Goal: Transaction & Acquisition: Purchase product/service

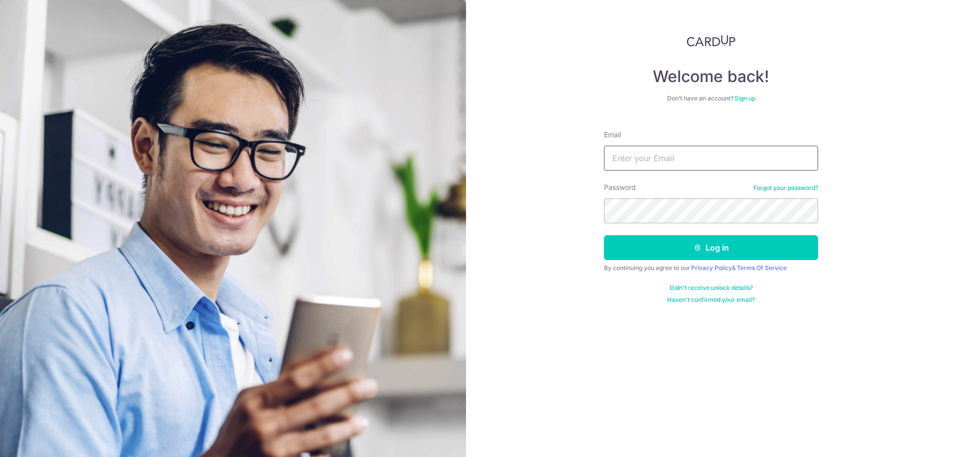
type input "[PERSON_NAME][EMAIL_ADDRESS][DOMAIN_NAME]"
click at [638, 164] on input "[PERSON_NAME][EMAIL_ADDRESS][DOMAIN_NAME]" at bounding box center [711, 158] width 214 height 25
click at [526, 223] on div "Welcome back! Don’t have an account? Sign up Email cindy-zh@hotmail.com Passwor…" at bounding box center [711, 228] width 490 height 457
drag, startPoint x: 548, startPoint y: 254, endPoint x: 592, endPoint y: 245, distance: 45.2
click at [548, 254] on div "Welcome back! Don’t have an account? Sign up Email cindy-zh@hotmail.com Passwor…" at bounding box center [711, 228] width 490 height 457
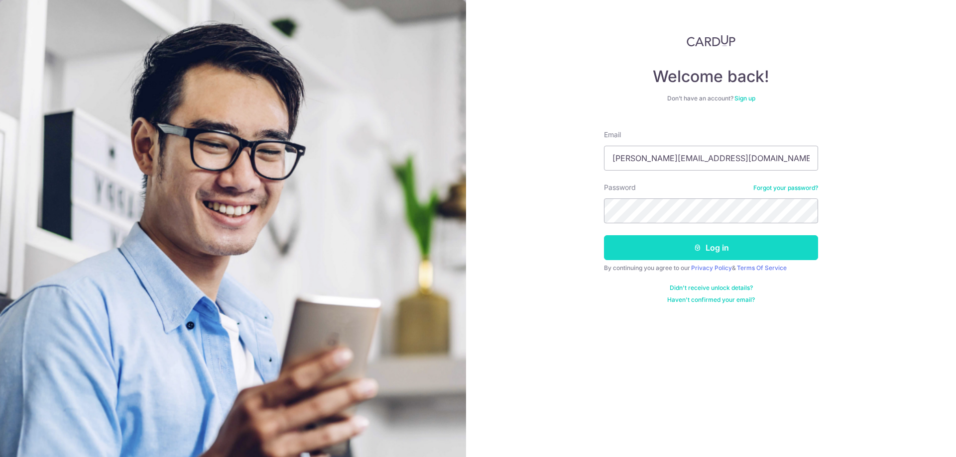
click at [649, 245] on button "Log in" at bounding box center [711, 247] width 214 height 25
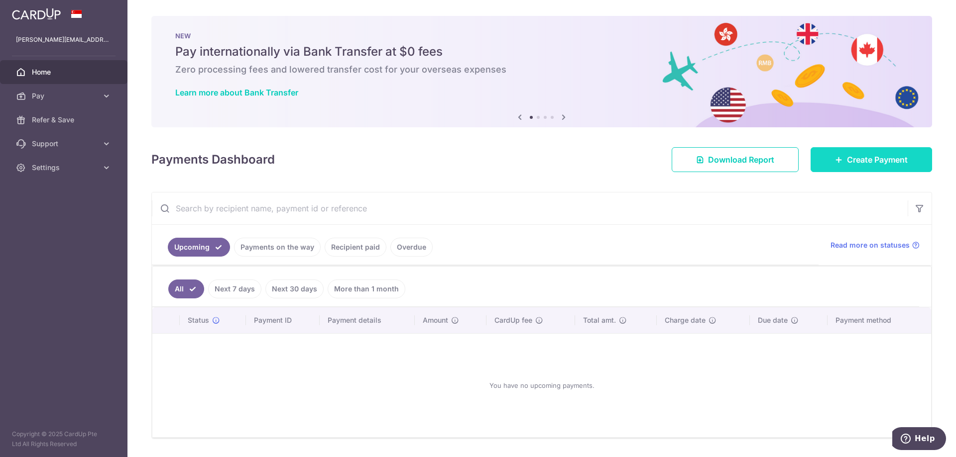
click at [874, 168] on link "Create Payment" at bounding box center [870, 159] width 121 height 25
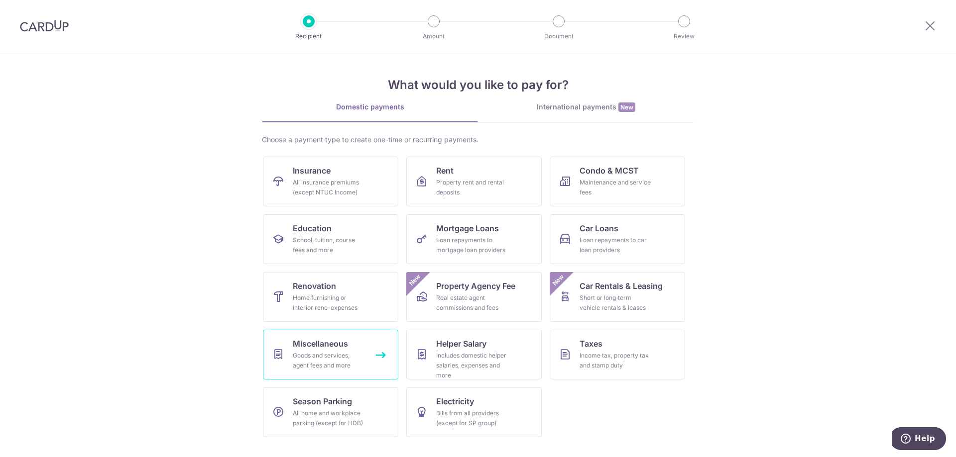
click at [336, 342] on span "Miscellaneous" at bounding box center [320, 344] width 55 height 12
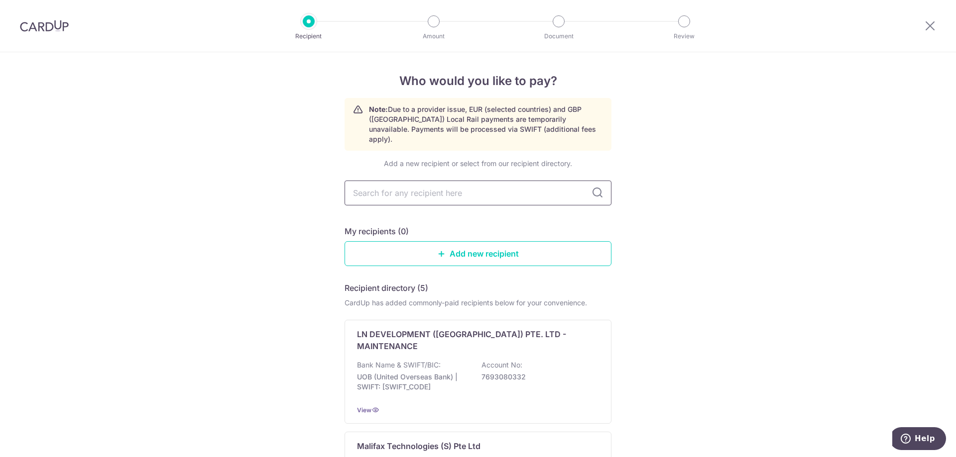
drag, startPoint x: 0, startPoint y: 0, endPoint x: 481, endPoint y: 181, distance: 514.3
click at [481, 181] on input "text" at bounding box center [477, 193] width 267 height 25
click at [489, 188] on input "text" at bounding box center [477, 193] width 267 height 25
type input "smileyballons"
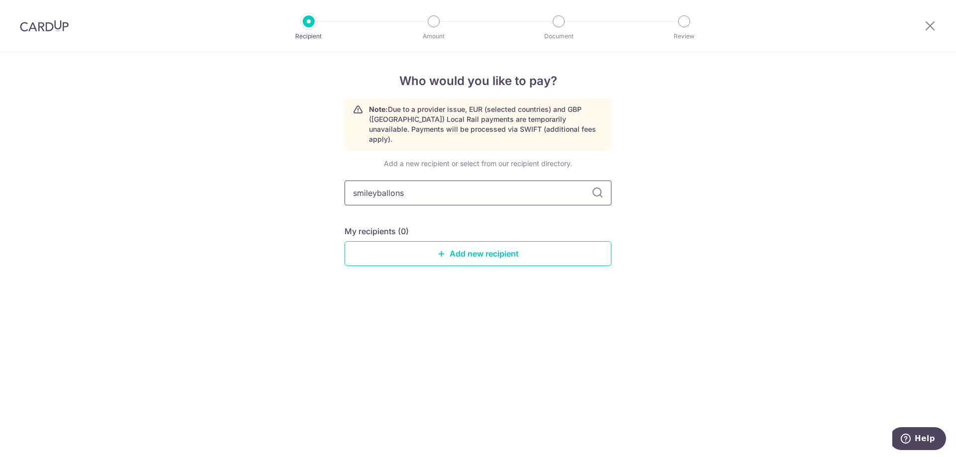
click at [377, 184] on input "smileyballons" at bounding box center [477, 193] width 267 height 25
type input "smiley ballons"
drag, startPoint x: 450, startPoint y: 178, endPoint x: 267, endPoint y: 172, distance: 183.3
click at [267, 172] on div "Who would you like to pay? Note: Due to a provider issue, EUR (selected countri…" at bounding box center [478, 254] width 956 height 405
click at [447, 250] on link "Add new recipient" at bounding box center [477, 253] width 267 height 25
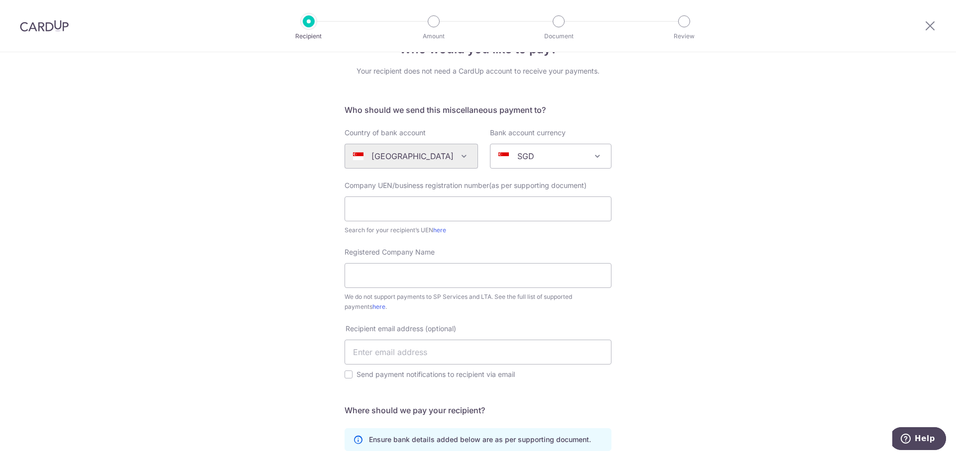
scroll to position [50, 0]
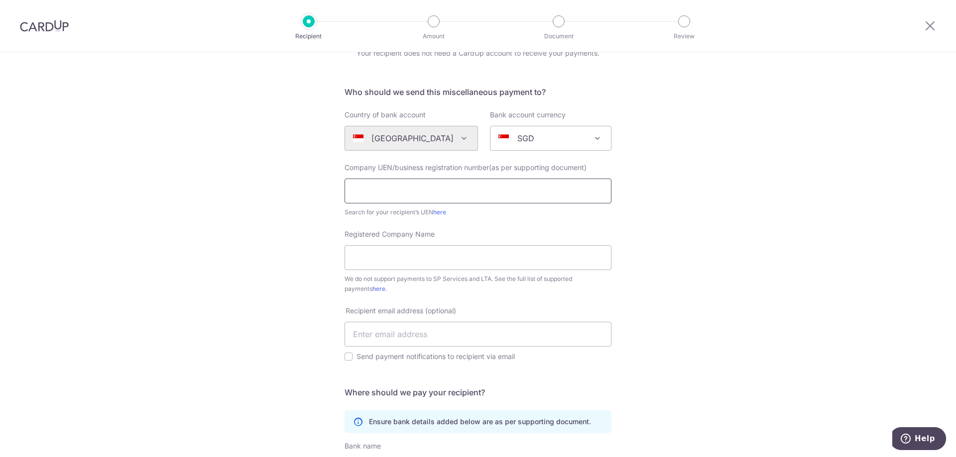
click at [460, 186] on input "text" at bounding box center [477, 191] width 267 height 25
click at [706, 208] on div "Who would you like to pay? Your recipient does not need a CardUp account to rec…" at bounding box center [478, 318] width 956 height 633
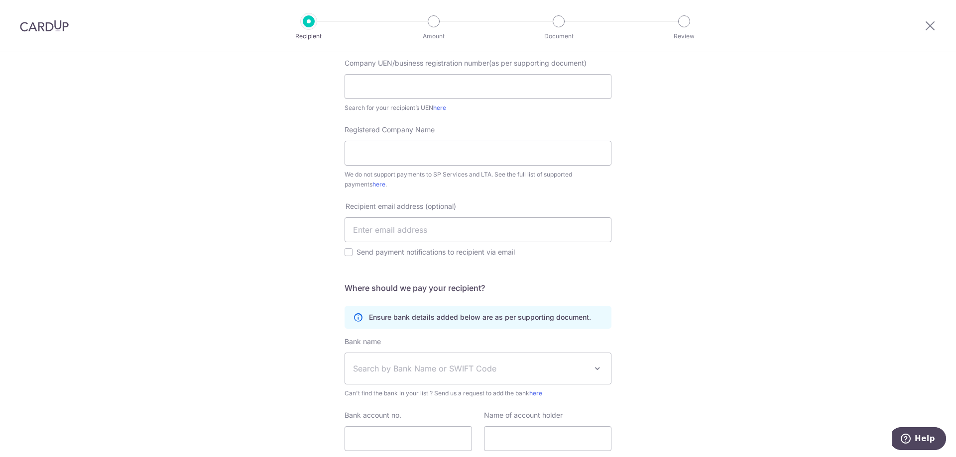
scroll to position [228, 0]
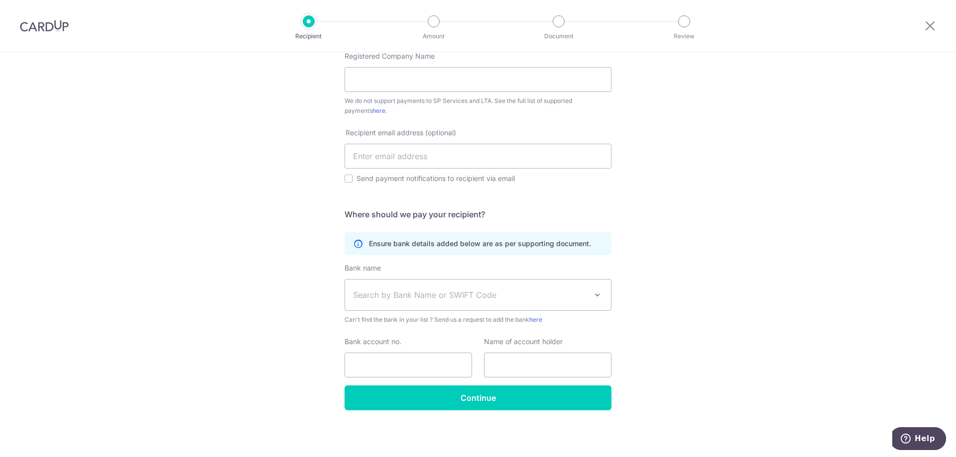
click at [535, 283] on span "Search by Bank Name or SWIFT Code" at bounding box center [478, 295] width 266 height 31
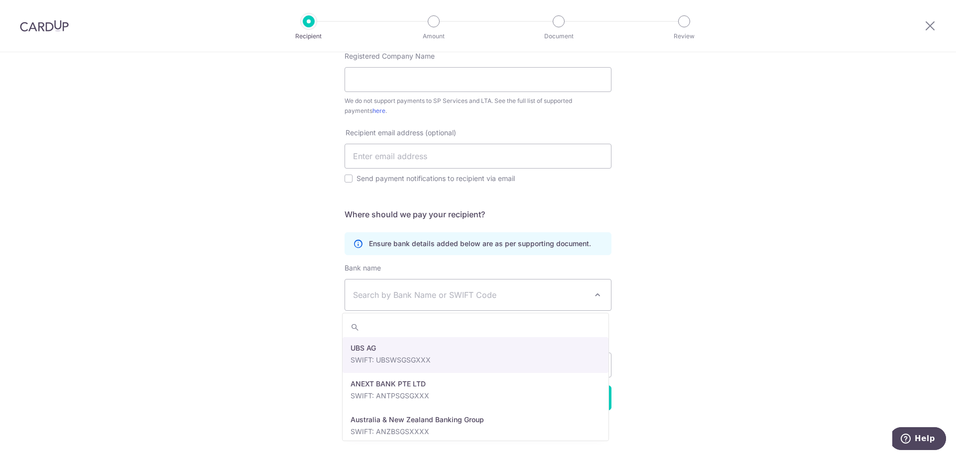
click at [685, 307] on div "Who would you like to pay? Your recipient does not need a CardUp account to rec…" at bounding box center [478, 140] width 956 height 633
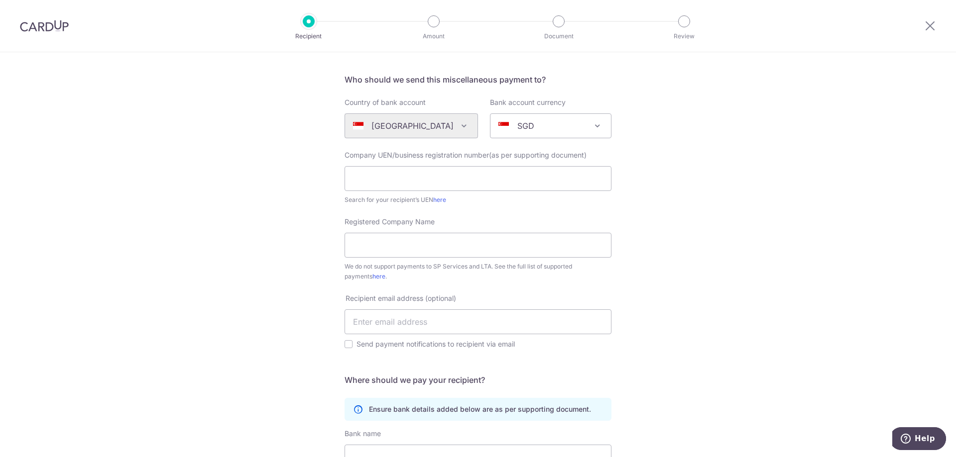
scroll to position [79, 0]
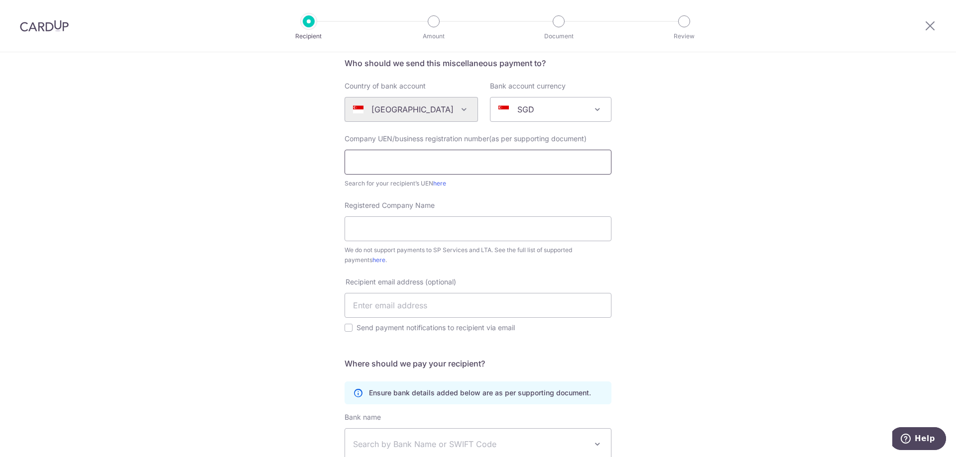
click at [500, 164] on input "text" at bounding box center [477, 162] width 267 height 25
click at [438, 185] on link "here" at bounding box center [439, 183] width 13 height 7
click at [403, 173] on input "5343" at bounding box center [477, 162] width 267 height 25
type input "53432821X"
click at [263, 226] on div "Who would you like to pay? Your recipient does not need a CardUp account to rec…" at bounding box center [478, 290] width 956 height 633
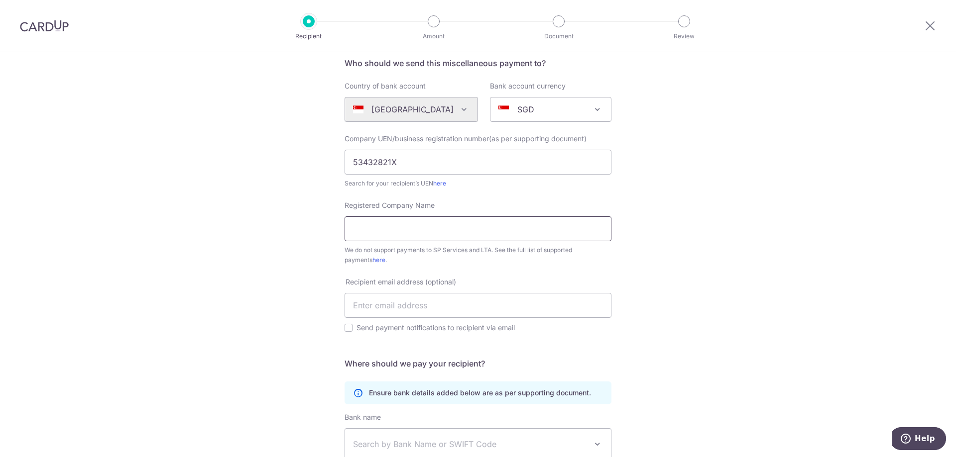
click at [438, 232] on input "Registered Company Name" at bounding box center [477, 229] width 267 height 25
click at [720, 273] on div "Who would you like to pay? Your recipient does not need a CardUp account to rec…" at bounding box center [478, 290] width 956 height 633
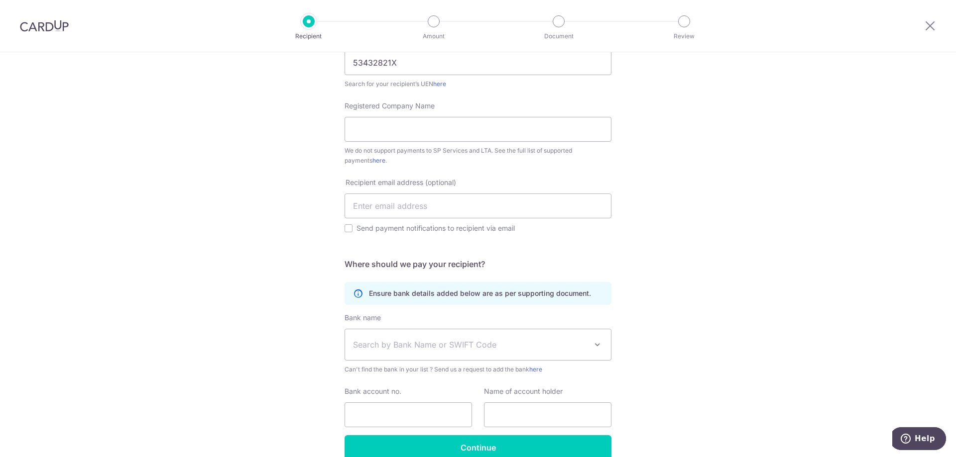
scroll to position [228, 0]
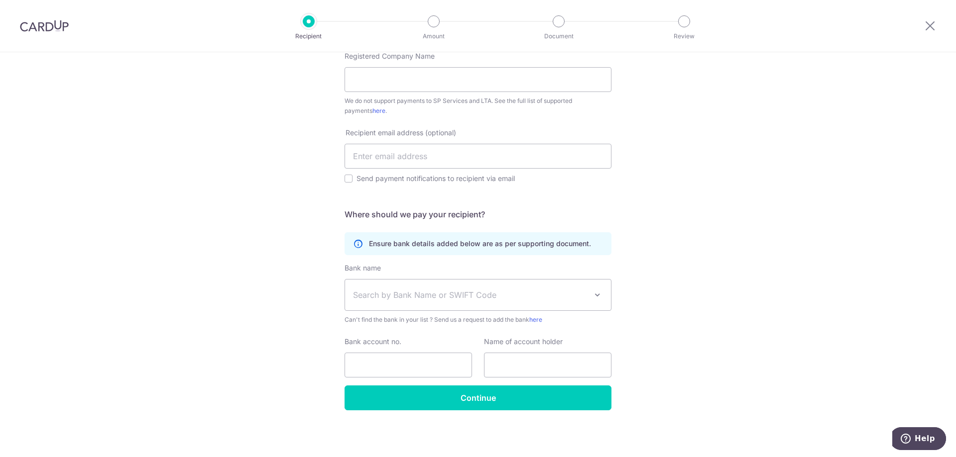
click at [418, 306] on span "Search by Bank Name or SWIFT Code" at bounding box center [478, 295] width 266 height 31
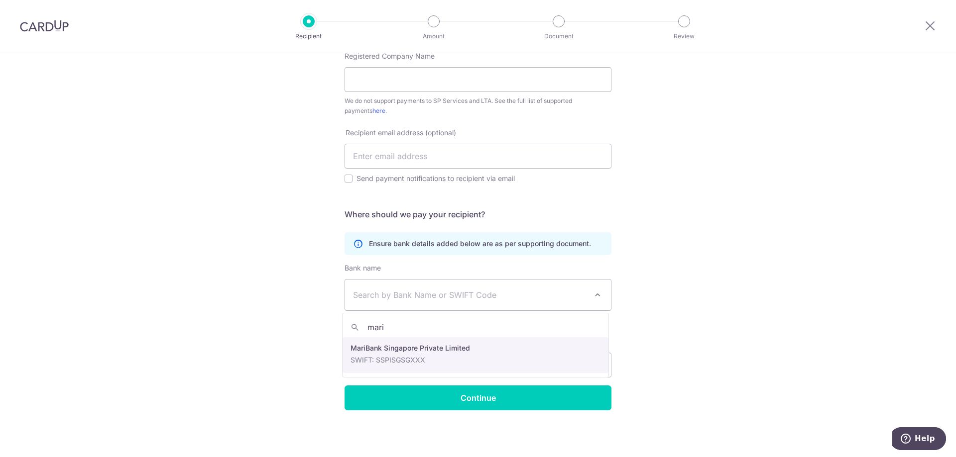
type input "mari"
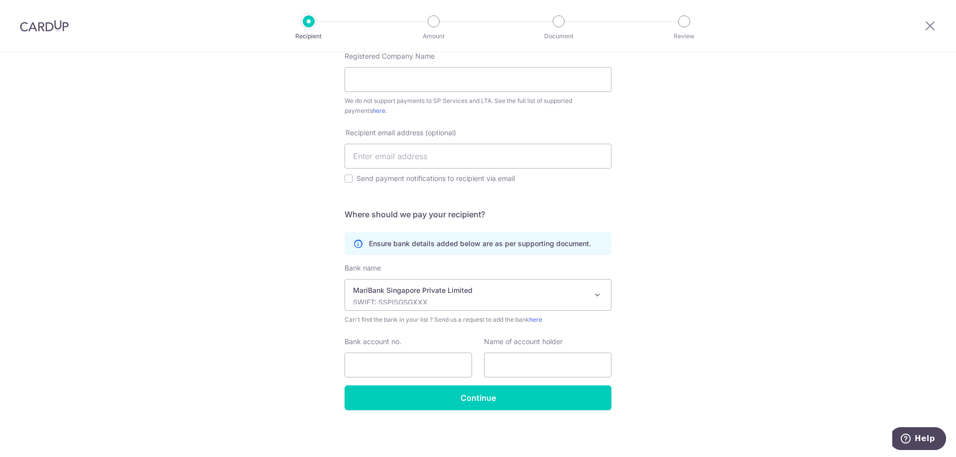
select select "22890"
click at [390, 367] on input "Bank account no." at bounding box center [407, 365] width 127 height 25
